Goal: Information Seeking & Learning: Learn about a topic

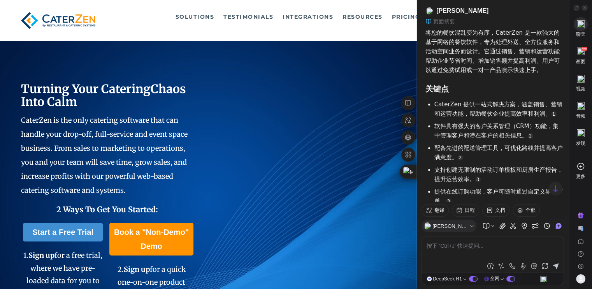
scroll to position [63, 0]
drag, startPoint x: 462, startPoint y: 104, endPoint x: 545, endPoint y: 115, distance: 82.9
click at [545, 115] on div "CaterZen 提供一站式解决方案，涵盖销售、营销和运营功能，帮助餐饮企业提高效率和利润。 1" at bounding box center [500, 109] width 130 height 19
drag, startPoint x: 523, startPoint y: 32, endPoint x: 477, endPoint y: 48, distance: 49.4
click at [477, 48] on p "将您的餐饮混乱变为有序，CaterZen 是一款强大的基于网络的餐饮软件，专为处理外送、全方位服务和活动空间业务而设计。它通过销售、营销和运营功能帮助企业节省…" at bounding box center [495, 51] width 139 height 47
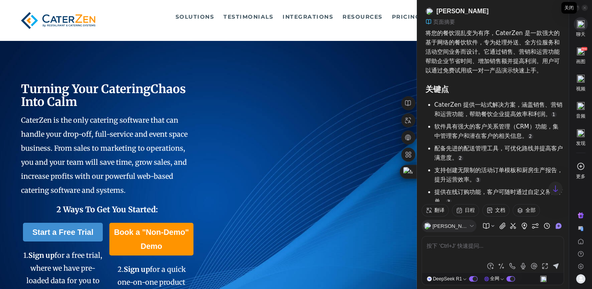
click at [586, 6] on icon at bounding box center [585, 8] width 4 height 4
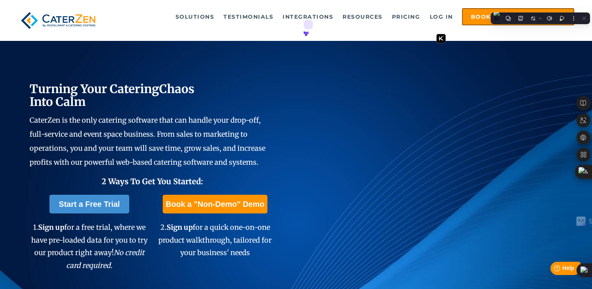
click at [121, 124] on p "CaterZen is the only catering software that can handle your drop-off, full-serv…" at bounding box center [152, 141] width 245 height 56
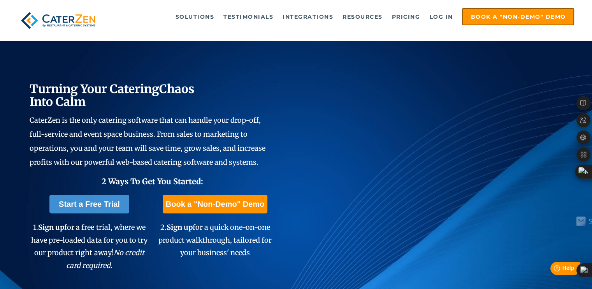
click at [111, 120] on span "CaterZen is the only catering software that can handle your drop-off, full-serv…" at bounding box center [148, 141] width 236 height 51
click at [115, 118] on span "CaterZen is the only catering software that can handle your drop-off, full-serv…" at bounding box center [148, 141] width 236 height 51
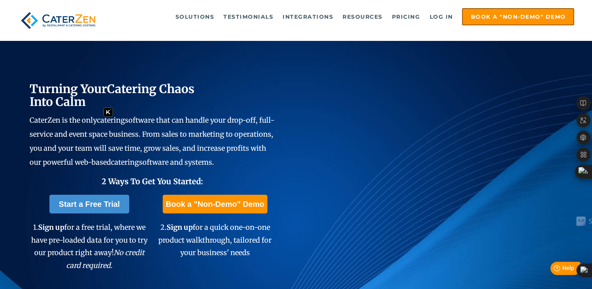
drag, startPoint x: 115, startPoint y: 137, endPoint x: 103, endPoint y: 137, distance: 12.5
click at [131, 26] on div "Solutions Catering CRM Catering Sales Catering Management Catering Marketing Ca…" at bounding box center [296, 20] width 557 height 25
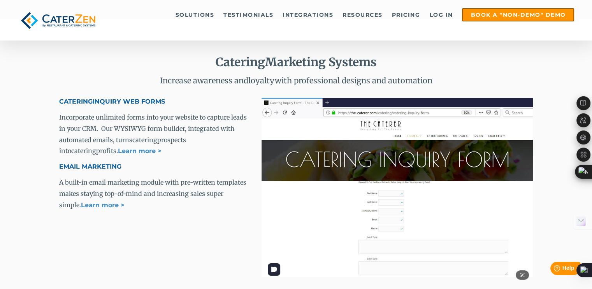
scroll to position [1721, 0]
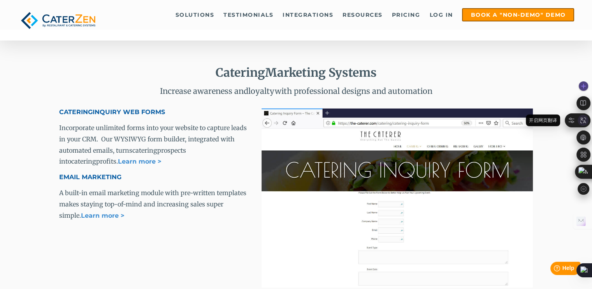
click at [581, 119] on icon at bounding box center [583, 120] width 7 height 7
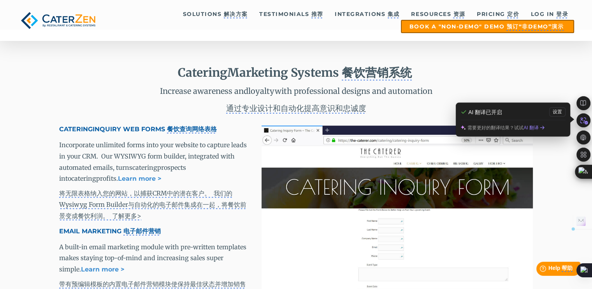
drag, startPoint x: 274, startPoint y: 87, endPoint x: 248, endPoint y: 87, distance: 26.5
click at [248, 87] on span "Increase awareness and loyalty with professional designs and automation 通过专业设计和…" at bounding box center [296, 100] width 474 height 29
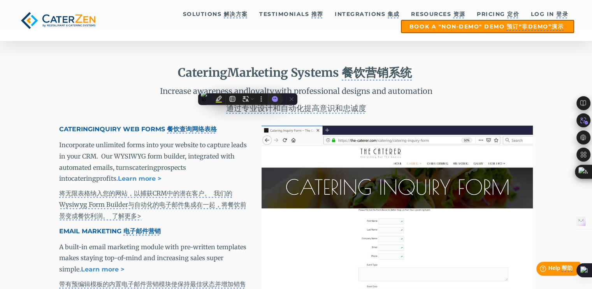
click at [438, 96] on p "Increase awareness and loyalty with professional designs and automation 通过专业设计和…" at bounding box center [296, 99] width 474 height 31
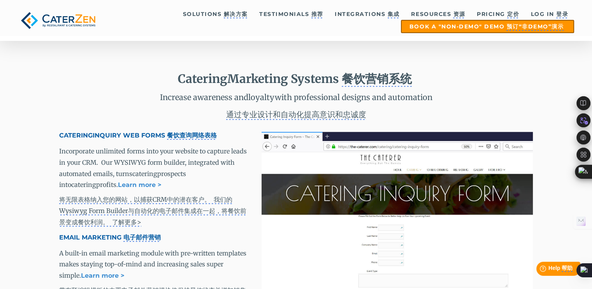
scroll to position [2193, 0]
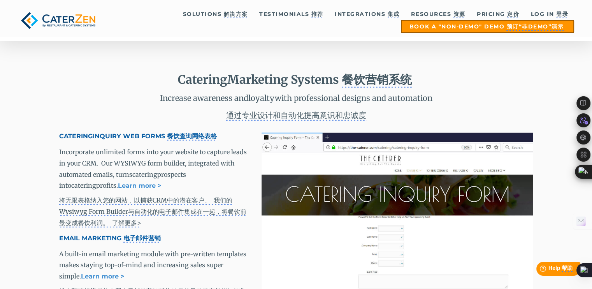
click at [516, 82] on span "Catering Marketing Systems 餐饮营销系统 Increase awareness and loyalty with professio…" at bounding box center [296, 96] width 474 height 49
